Goal: Information Seeking & Learning: Learn about a topic

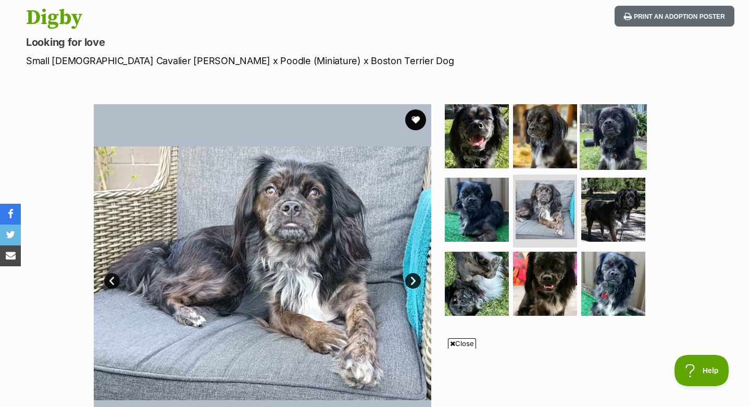
click at [600, 134] on img at bounding box center [613, 135] width 67 height 67
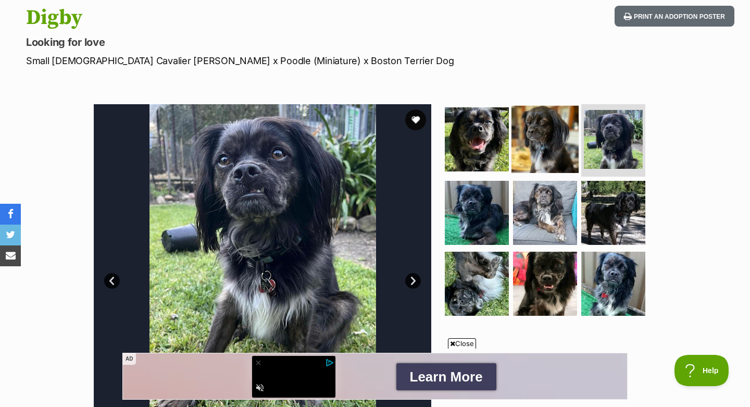
click at [556, 138] on img at bounding box center [545, 138] width 67 height 67
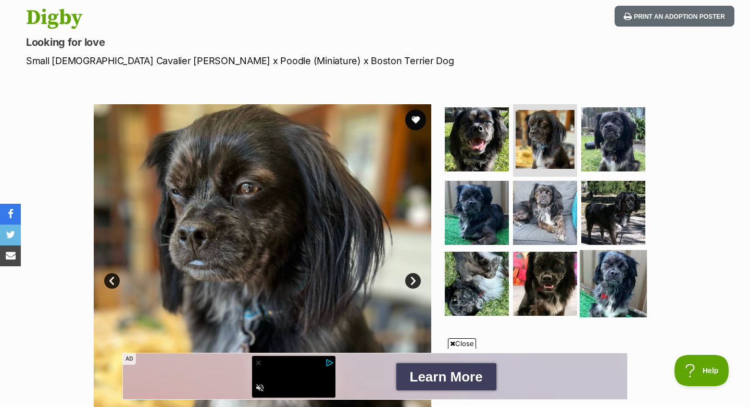
click at [599, 277] on img at bounding box center [613, 283] width 67 height 67
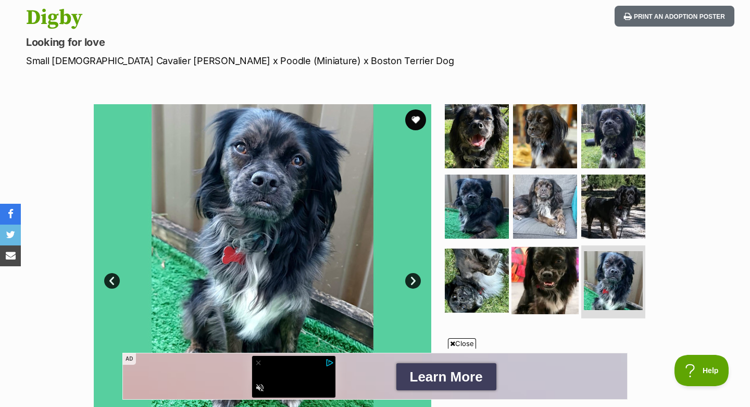
click at [554, 267] on img at bounding box center [545, 280] width 67 height 67
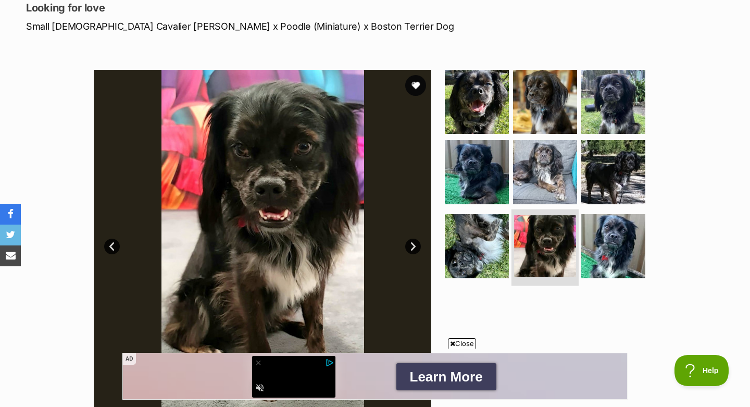
scroll to position [148, 0]
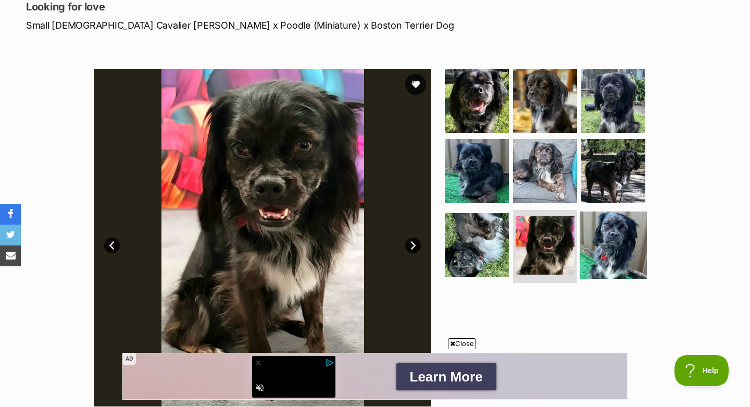
click at [608, 250] on img at bounding box center [613, 245] width 67 height 67
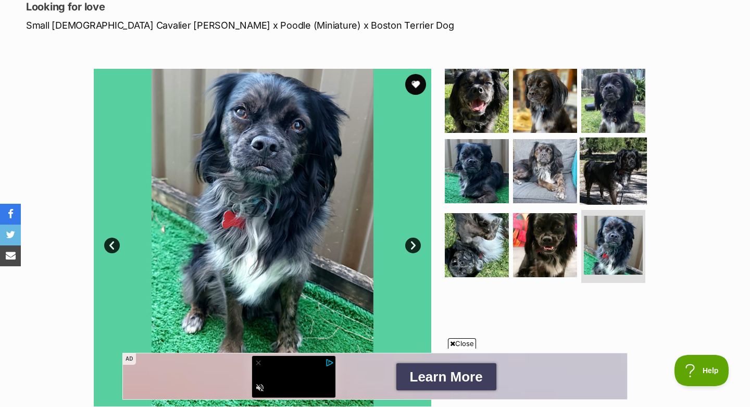
click at [622, 180] on img at bounding box center [613, 171] width 67 height 67
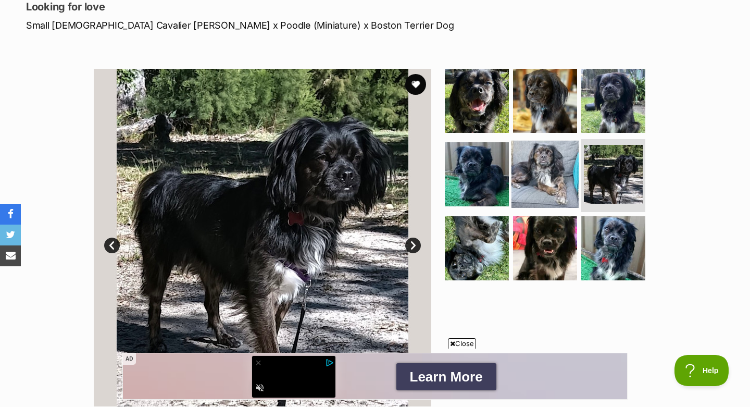
click at [555, 177] on img at bounding box center [545, 174] width 67 height 67
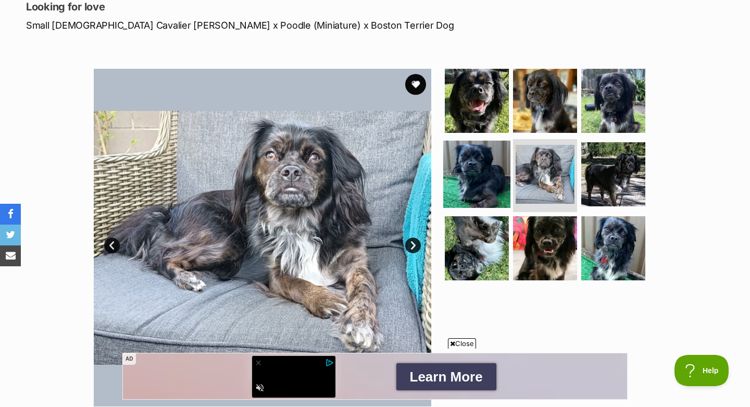
click at [497, 177] on img at bounding box center [476, 174] width 67 height 67
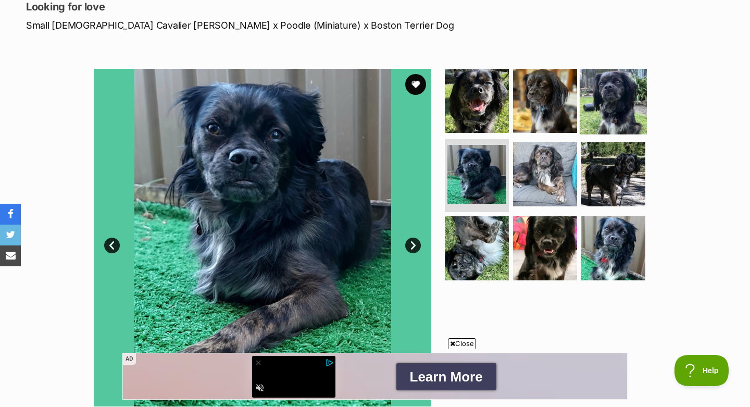
click at [596, 96] on img at bounding box center [613, 100] width 67 height 67
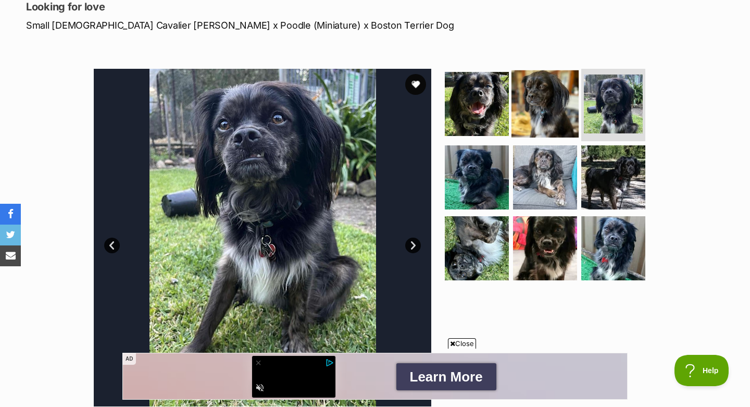
click at [525, 114] on img at bounding box center [545, 103] width 67 height 67
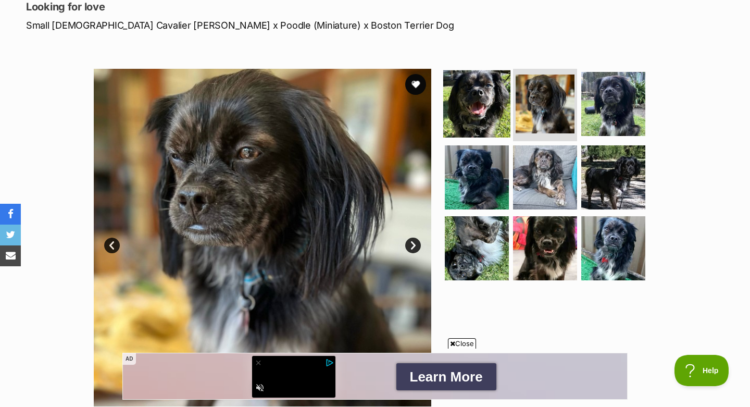
click at [481, 109] on img at bounding box center [476, 103] width 67 height 67
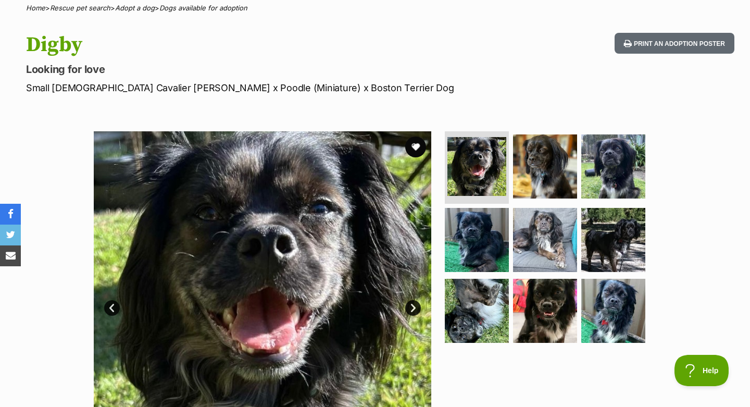
scroll to position [0, 0]
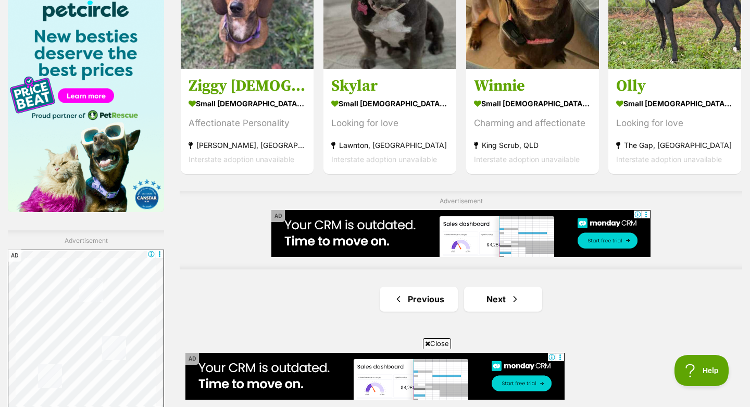
scroll to position [1725, 0]
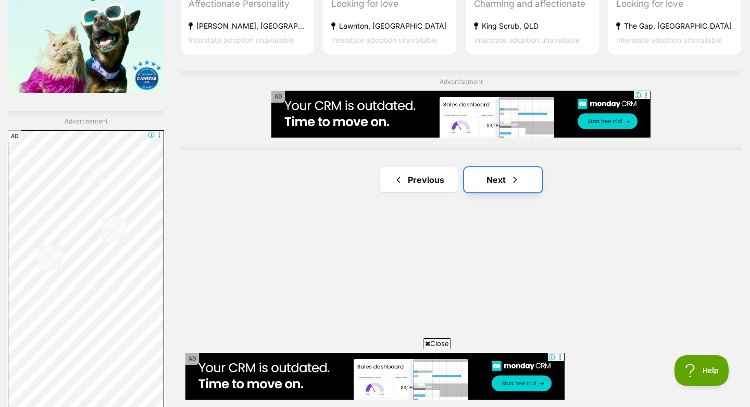
click at [495, 180] on link "Next" at bounding box center [503, 179] width 78 height 25
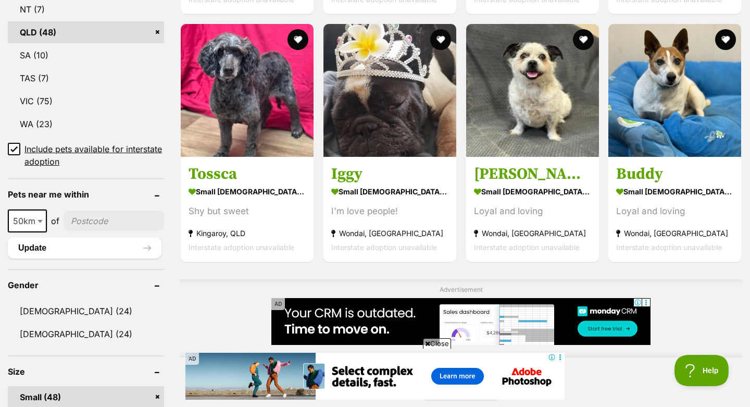
scroll to position [607, 0]
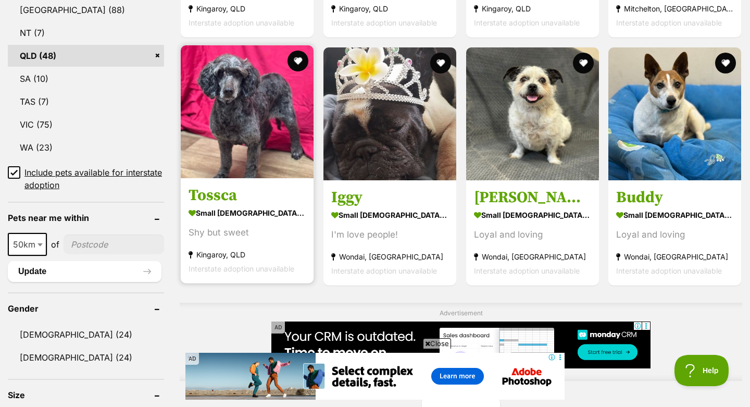
click at [297, 138] on img at bounding box center [247, 111] width 133 height 133
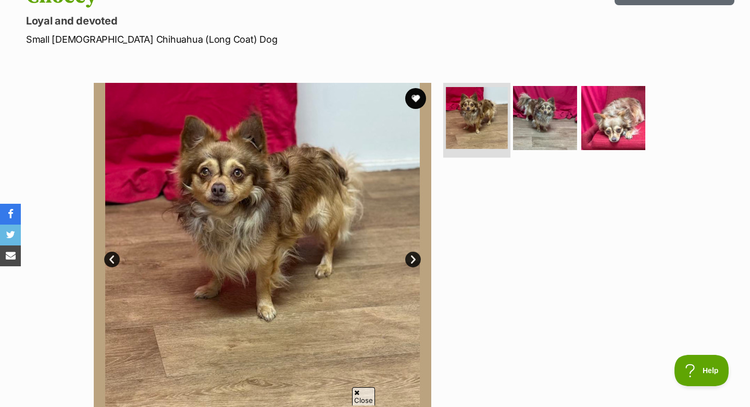
click at [508, 128] on li at bounding box center [476, 119] width 67 height 77
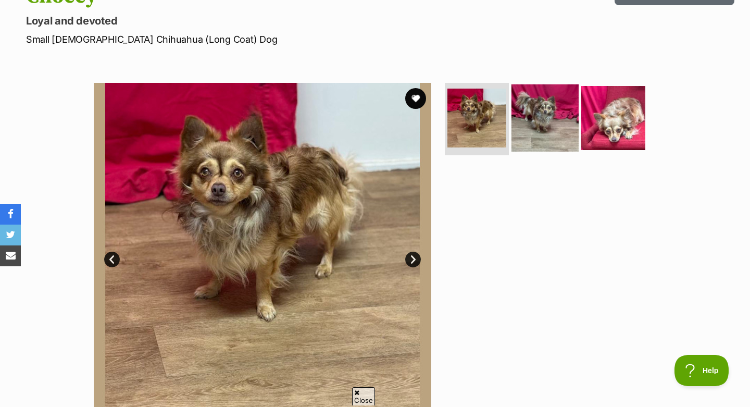
click at [537, 125] on img at bounding box center [545, 117] width 67 height 67
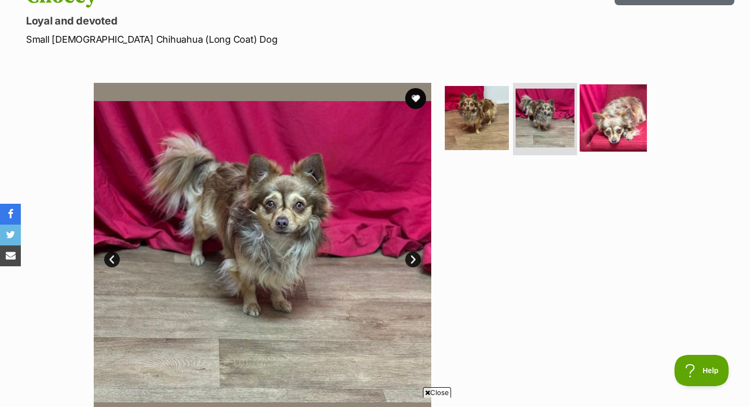
click at [605, 133] on img at bounding box center [613, 117] width 67 height 67
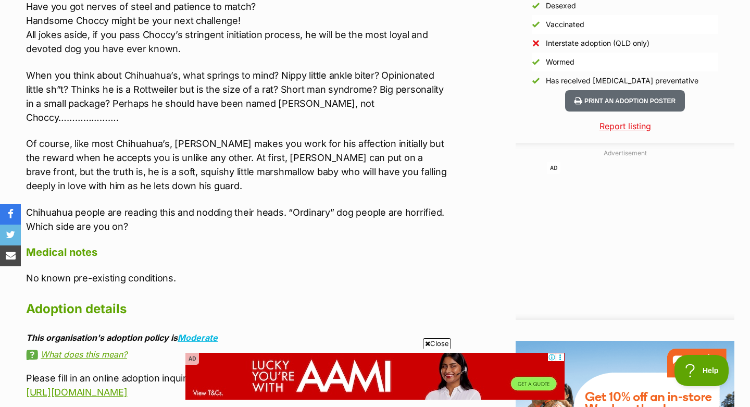
scroll to position [967, 0]
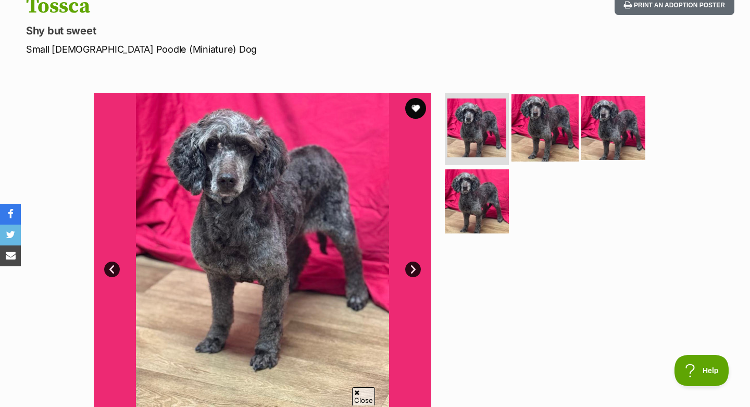
click at [538, 127] on img at bounding box center [545, 127] width 67 height 67
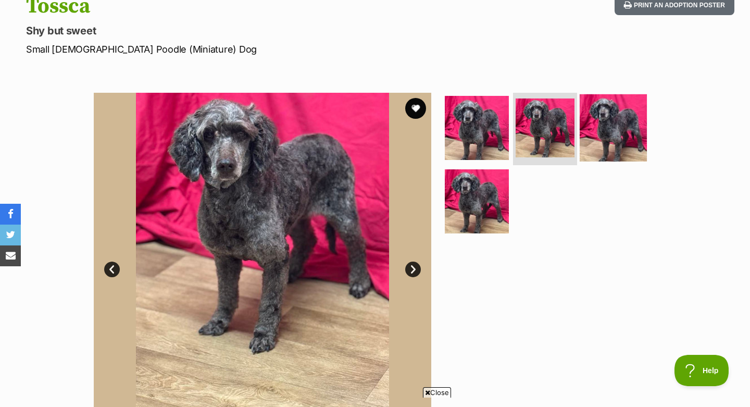
click at [599, 127] on img at bounding box center [613, 127] width 67 height 67
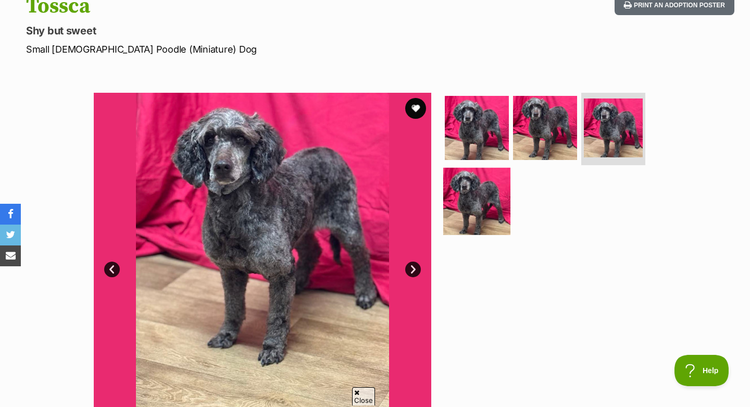
click at [466, 222] on img at bounding box center [476, 201] width 67 height 67
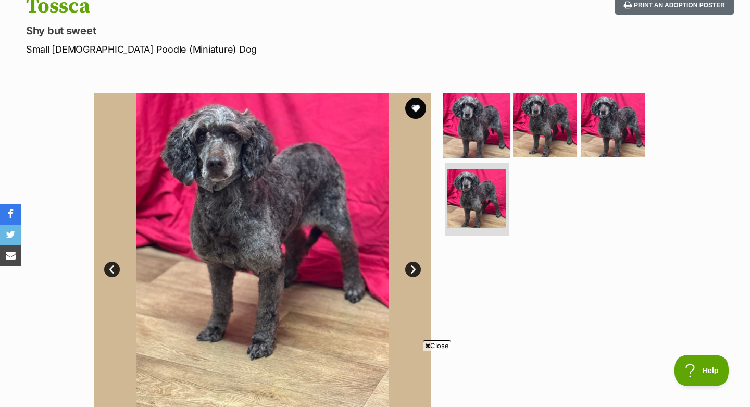
click at [482, 131] on img at bounding box center [476, 124] width 67 height 67
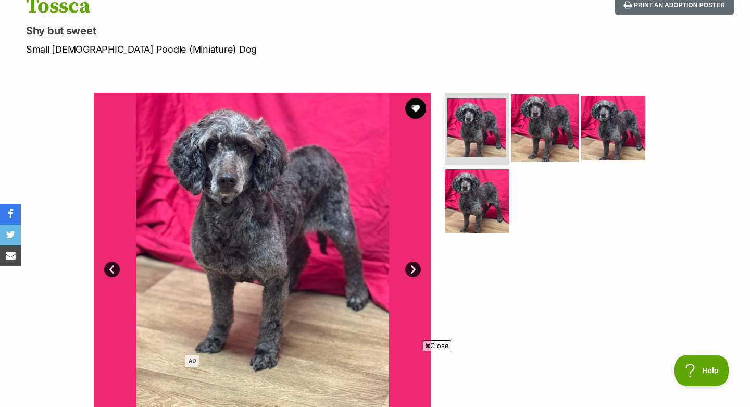
click at [553, 131] on img at bounding box center [545, 127] width 67 height 67
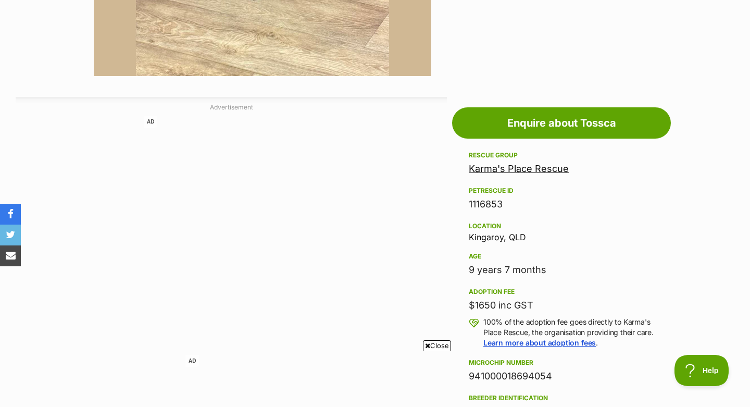
scroll to position [668, 0]
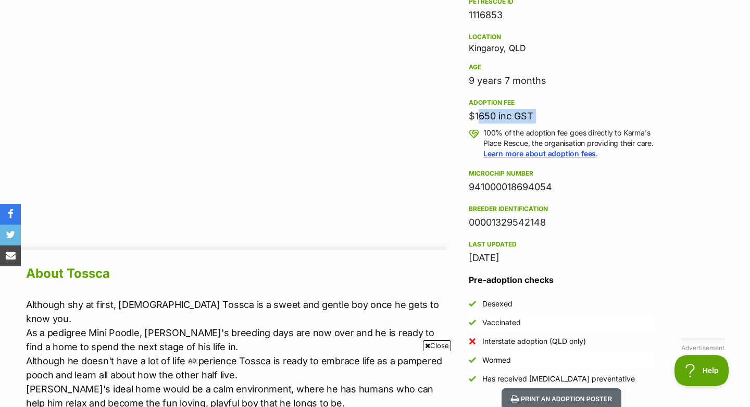
drag, startPoint x: 475, startPoint y: 119, endPoint x: 500, endPoint y: 126, distance: 25.9
click at [500, 126] on div "Adoption fee $1650 inc GST 100% of the adoption fee goes directly to Karma's Pl…" at bounding box center [562, 127] width 186 height 63
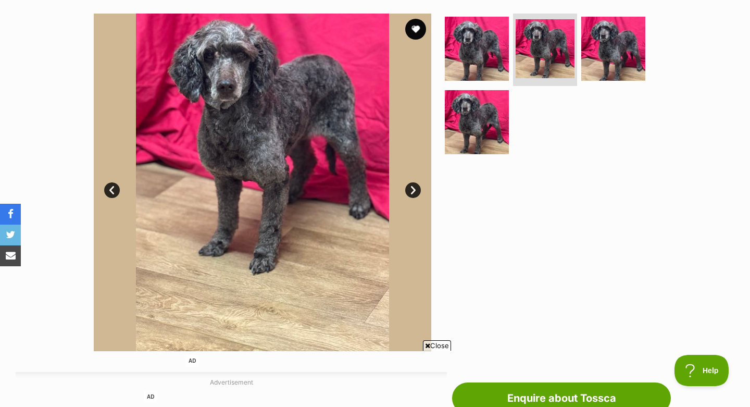
scroll to position [0, 0]
